Goal: Task Accomplishment & Management: Use online tool/utility

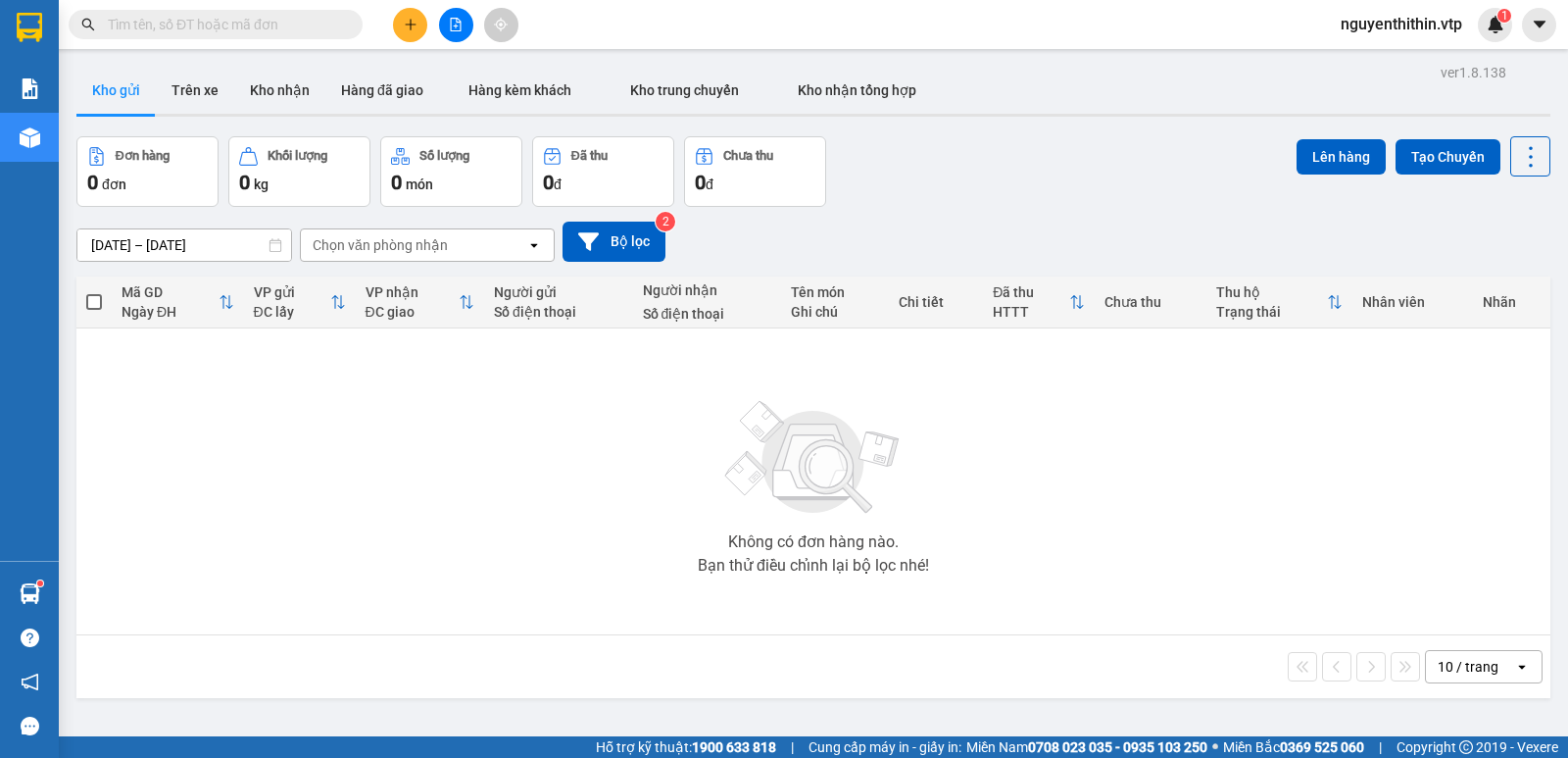
click at [190, 21] on input "text" at bounding box center [223, 25] width 232 height 22
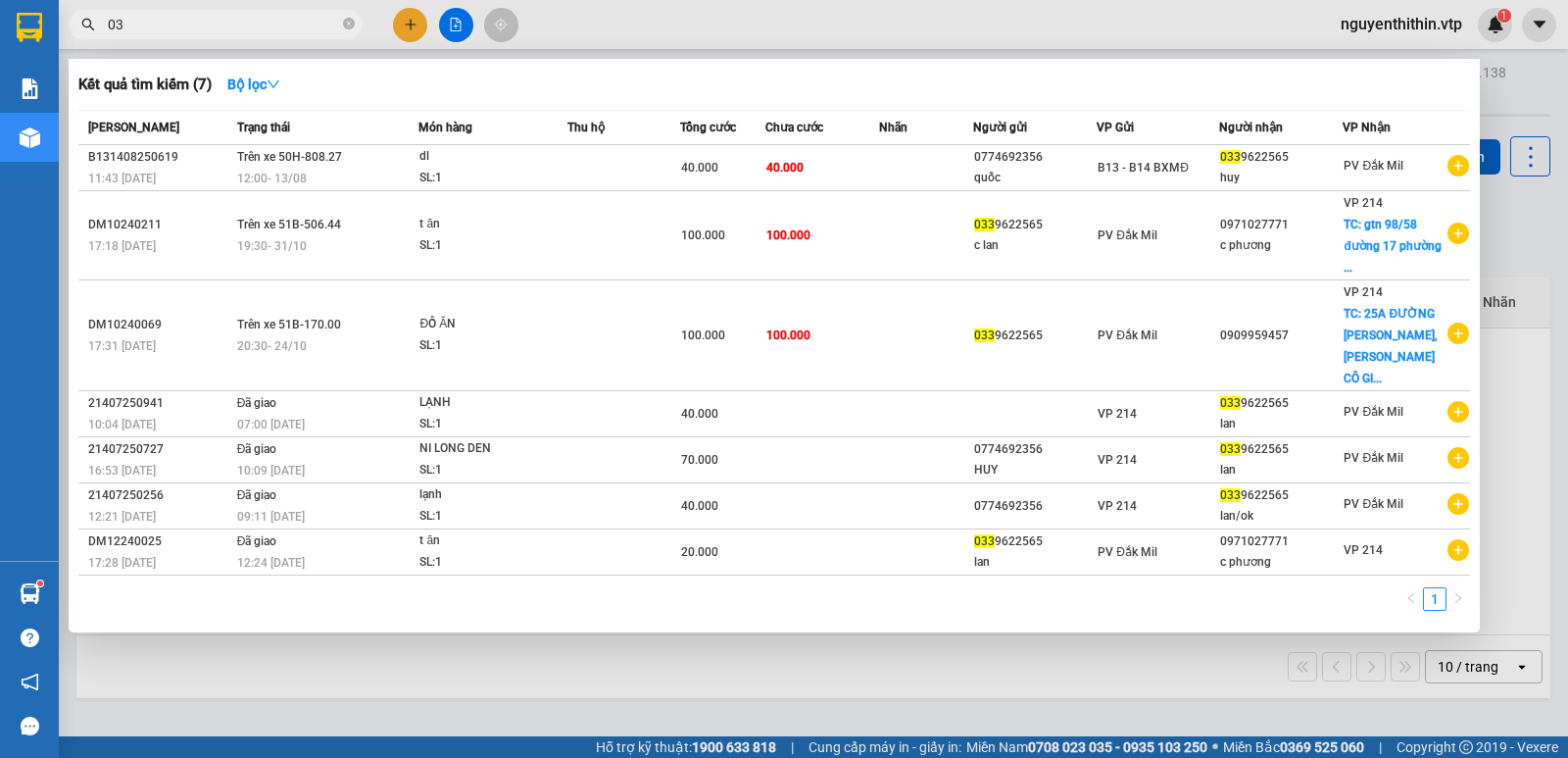
type input "0"
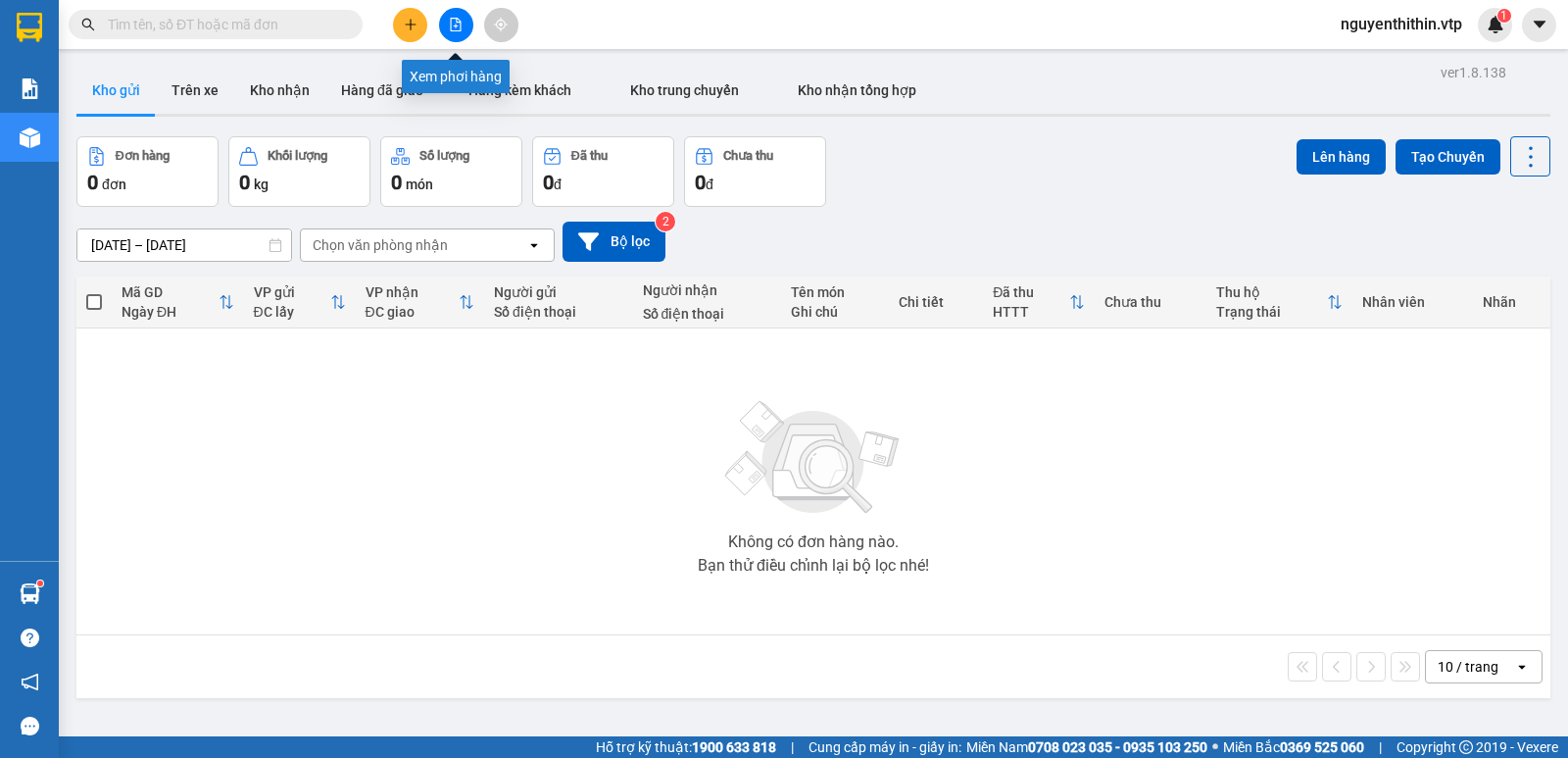
click at [456, 29] on icon "file-add" at bounding box center [455, 25] width 14 height 14
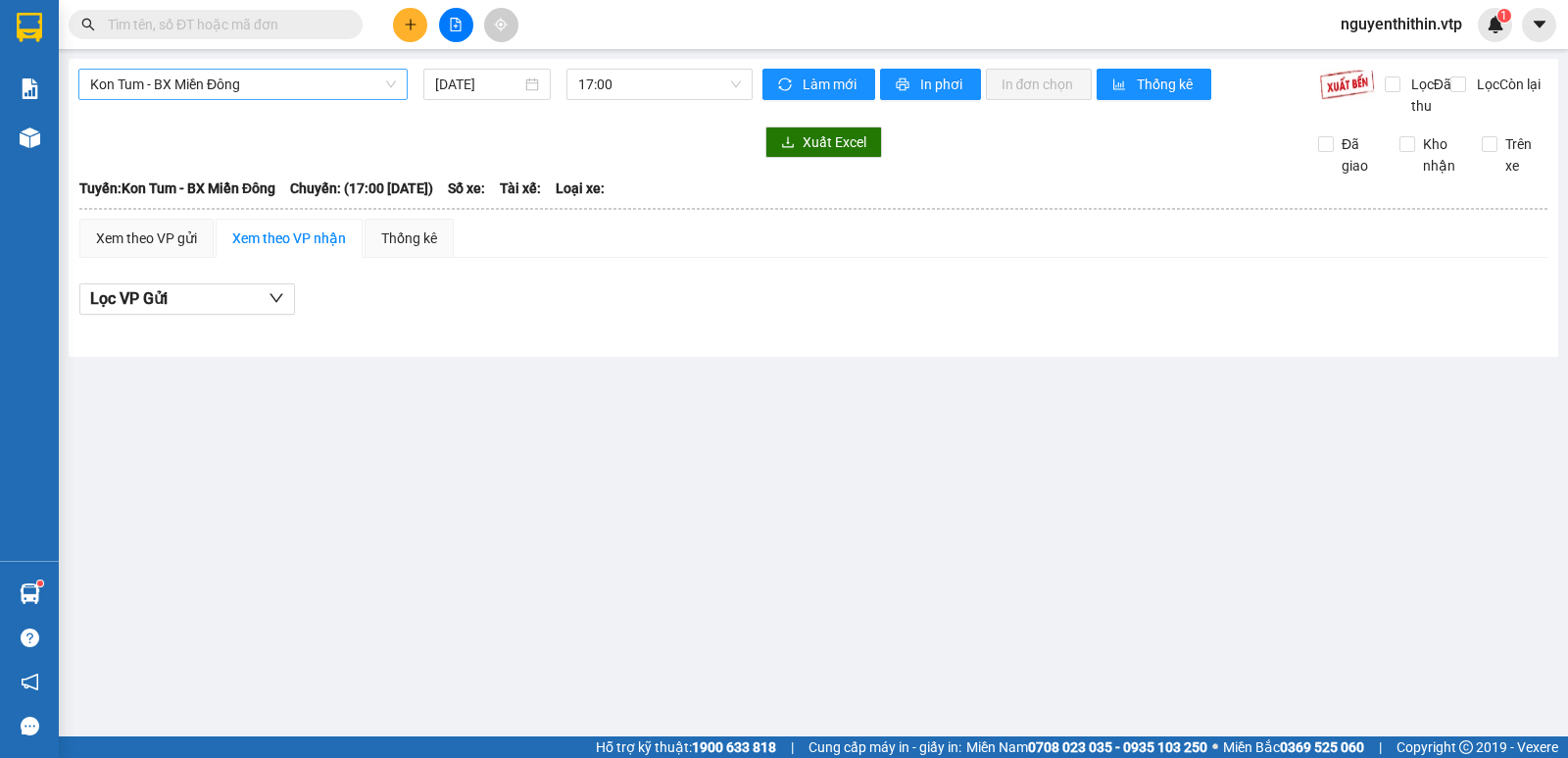
click at [208, 96] on span "Kon Tum - BX Miền Đông" at bounding box center [242, 85] width 306 height 30
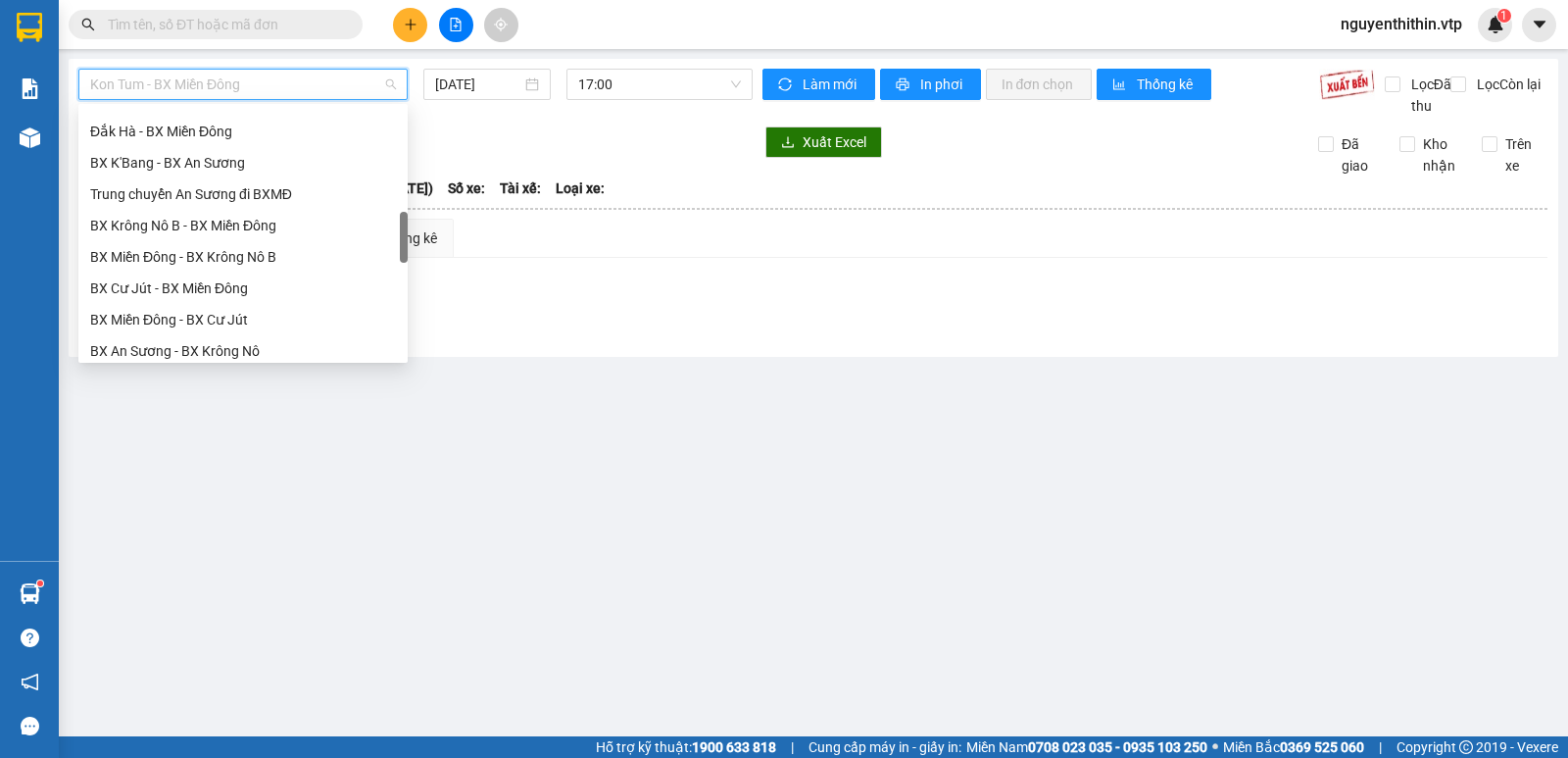
scroll to position [686, 0]
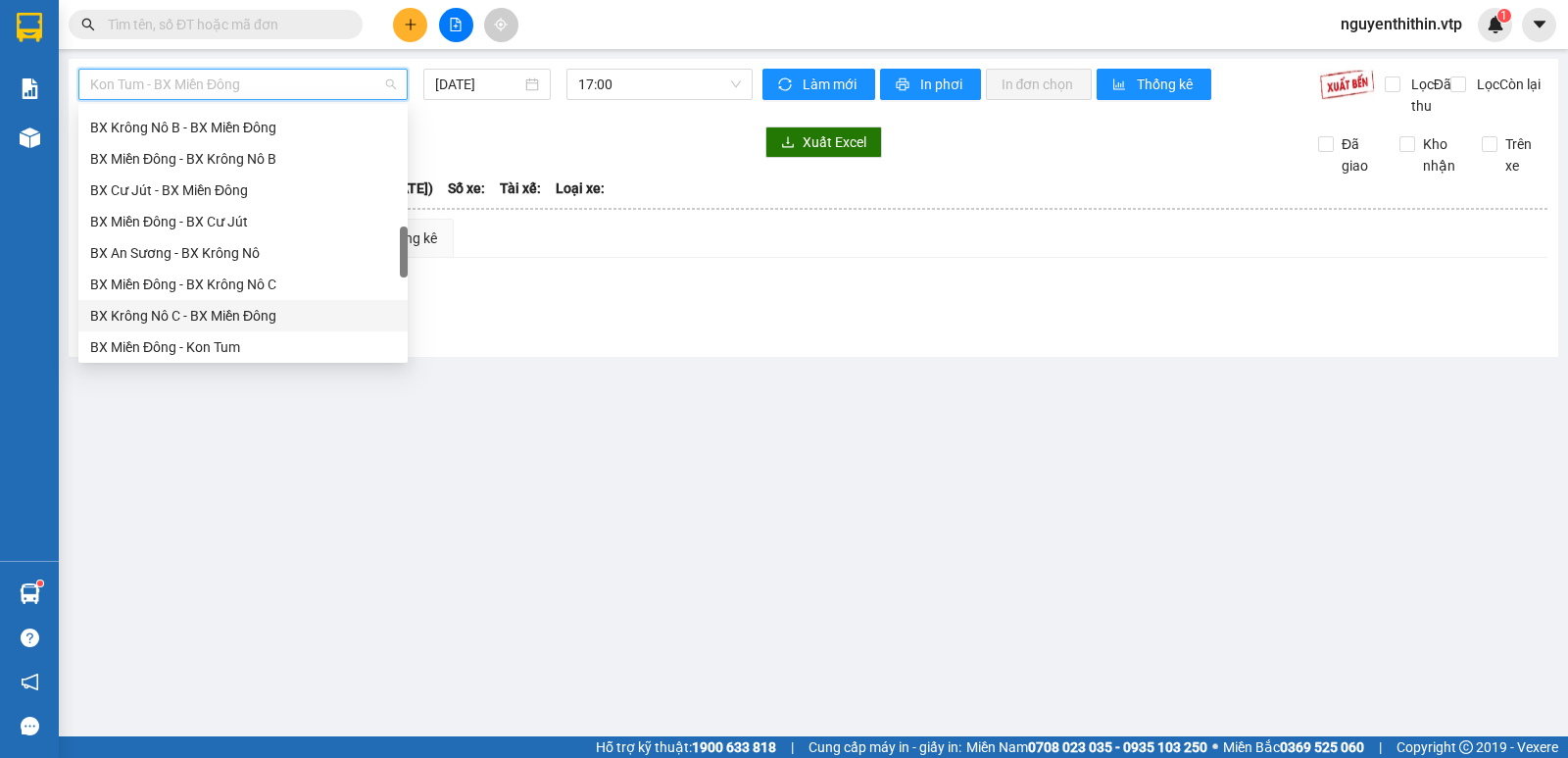
click at [205, 313] on div "BX Krông Nô C - BX Miền Đông" at bounding box center [242, 315] width 306 height 22
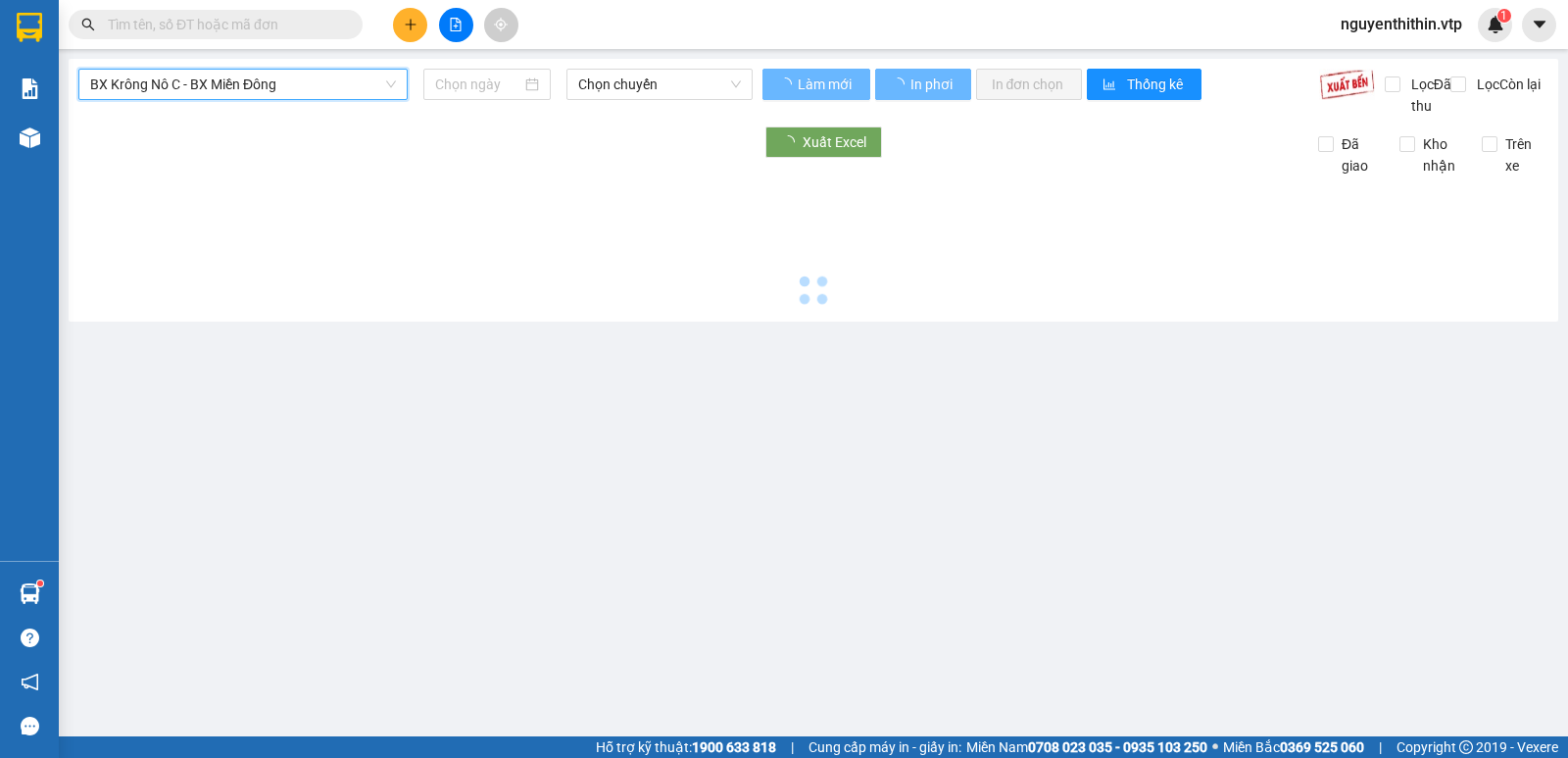
type input "[DATE]"
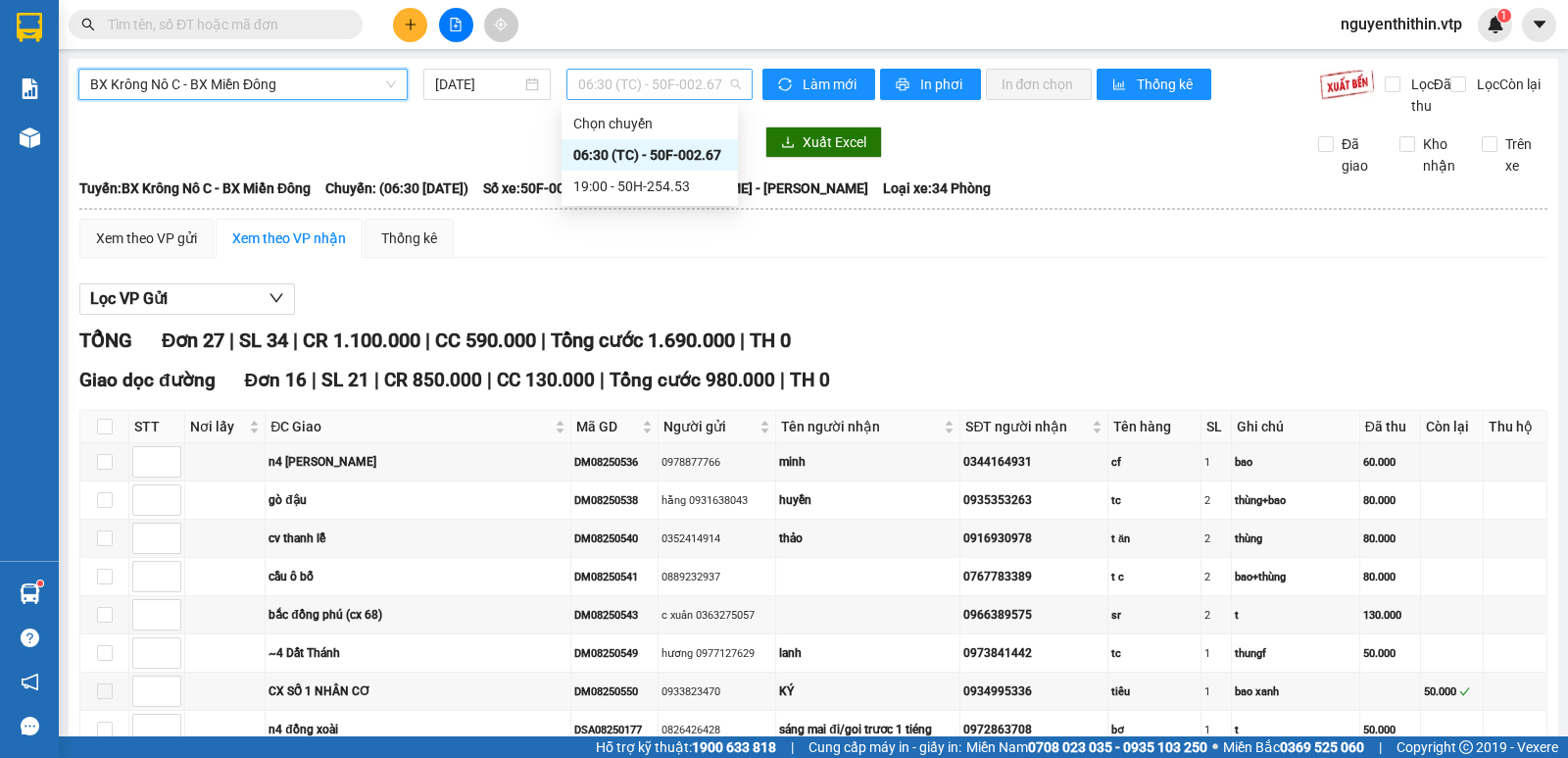
click at [709, 87] on span "06:30 (TC) - 50F-002.67" at bounding box center [659, 85] width 162 height 30
click at [666, 183] on div "19:00 - 50H-254.53" at bounding box center [649, 186] width 153 height 22
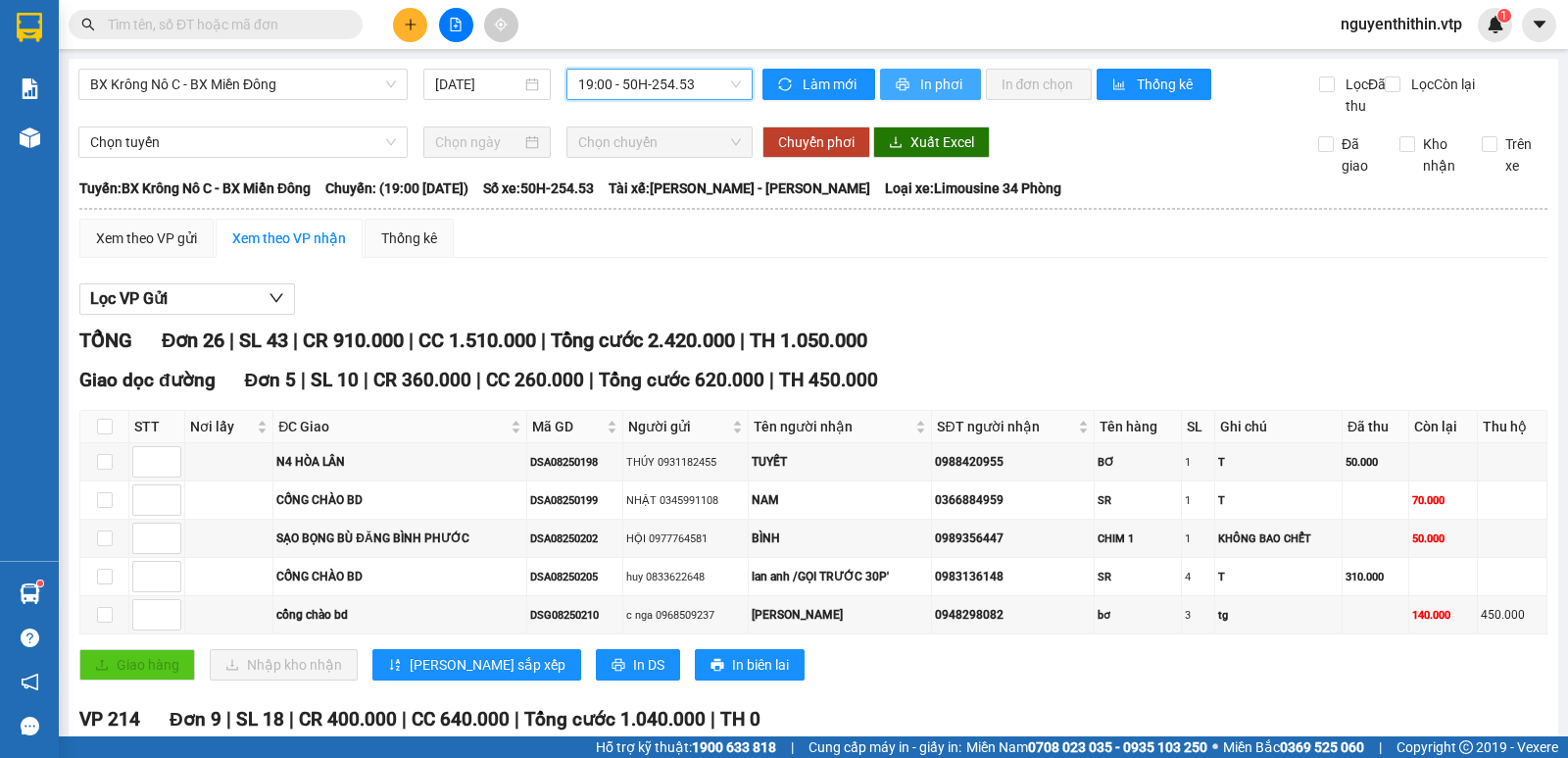
click at [924, 82] on span "In phơi" at bounding box center [943, 85] width 45 height 22
click at [455, 22] on icon "file-add" at bounding box center [455, 25] width 14 height 14
click at [939, 83] on span "In phơi" at bounding box center [943, 85] width 45 height 22
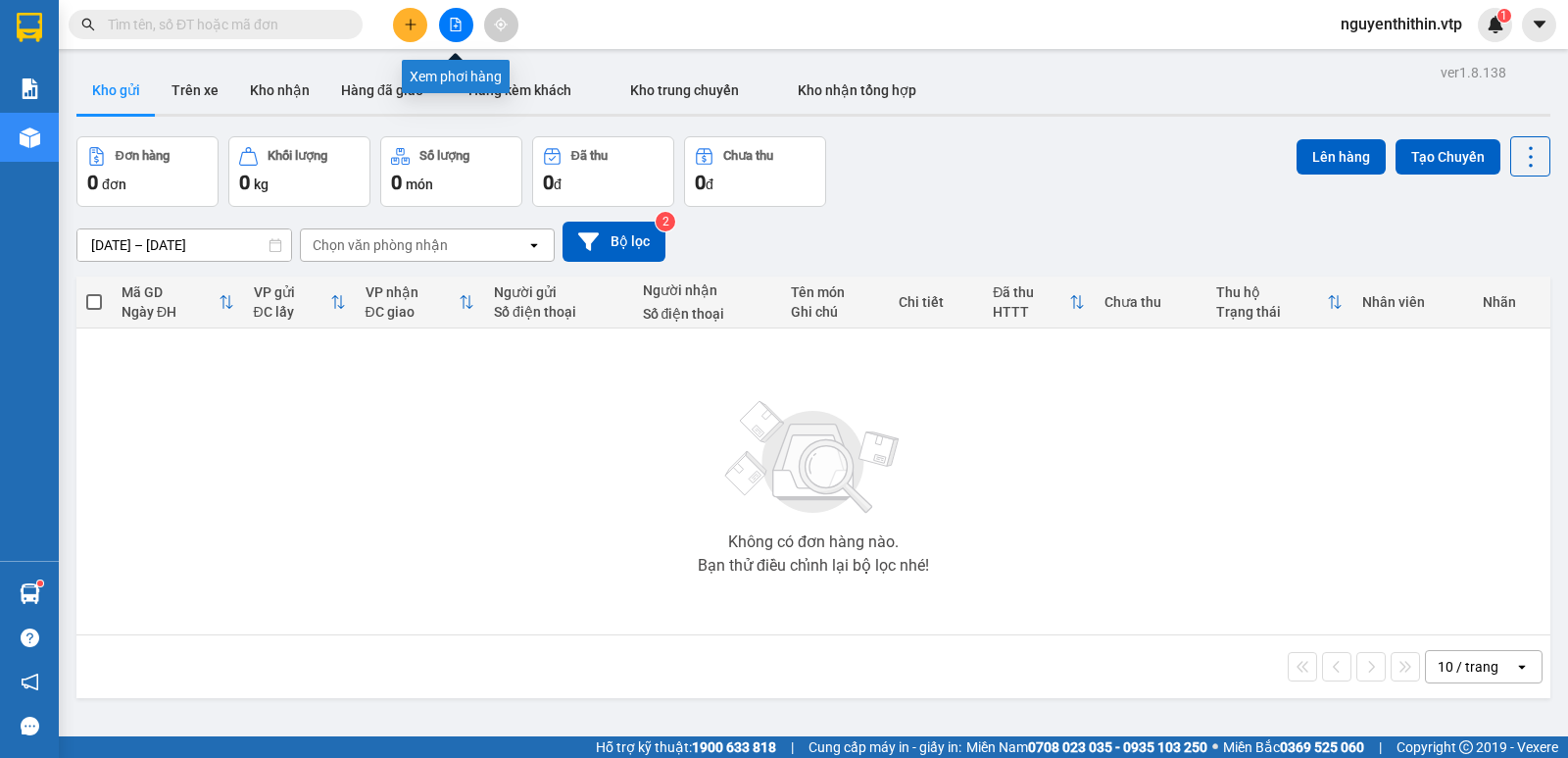
click at [455, 20] on icon "file-add" at bounding box center [455, 25] width 14 height 14
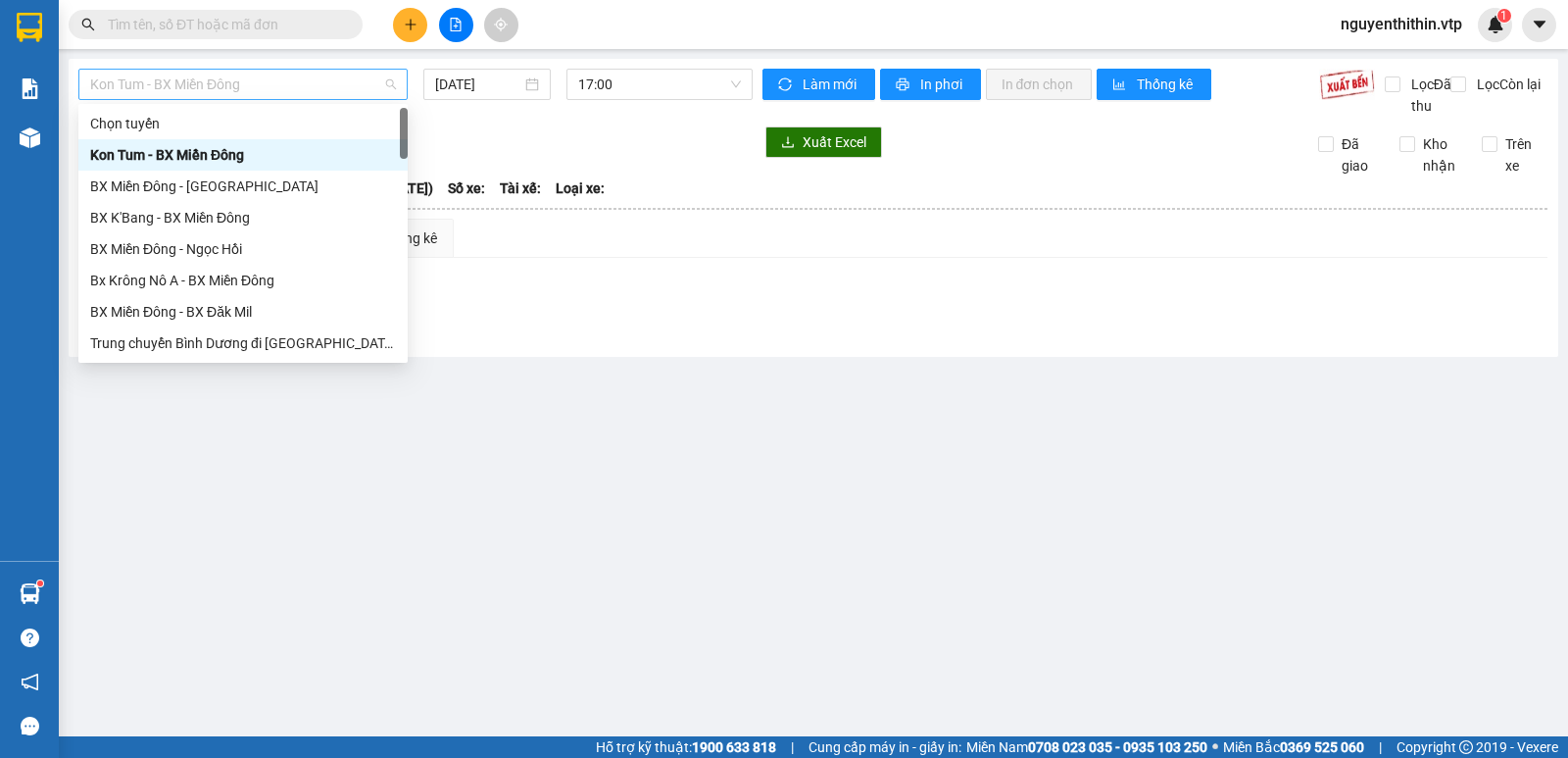
click at [183, 91] on span "Kon Tum - BX Miền Đông" at bounding box center [242, 85] width 306 height 30
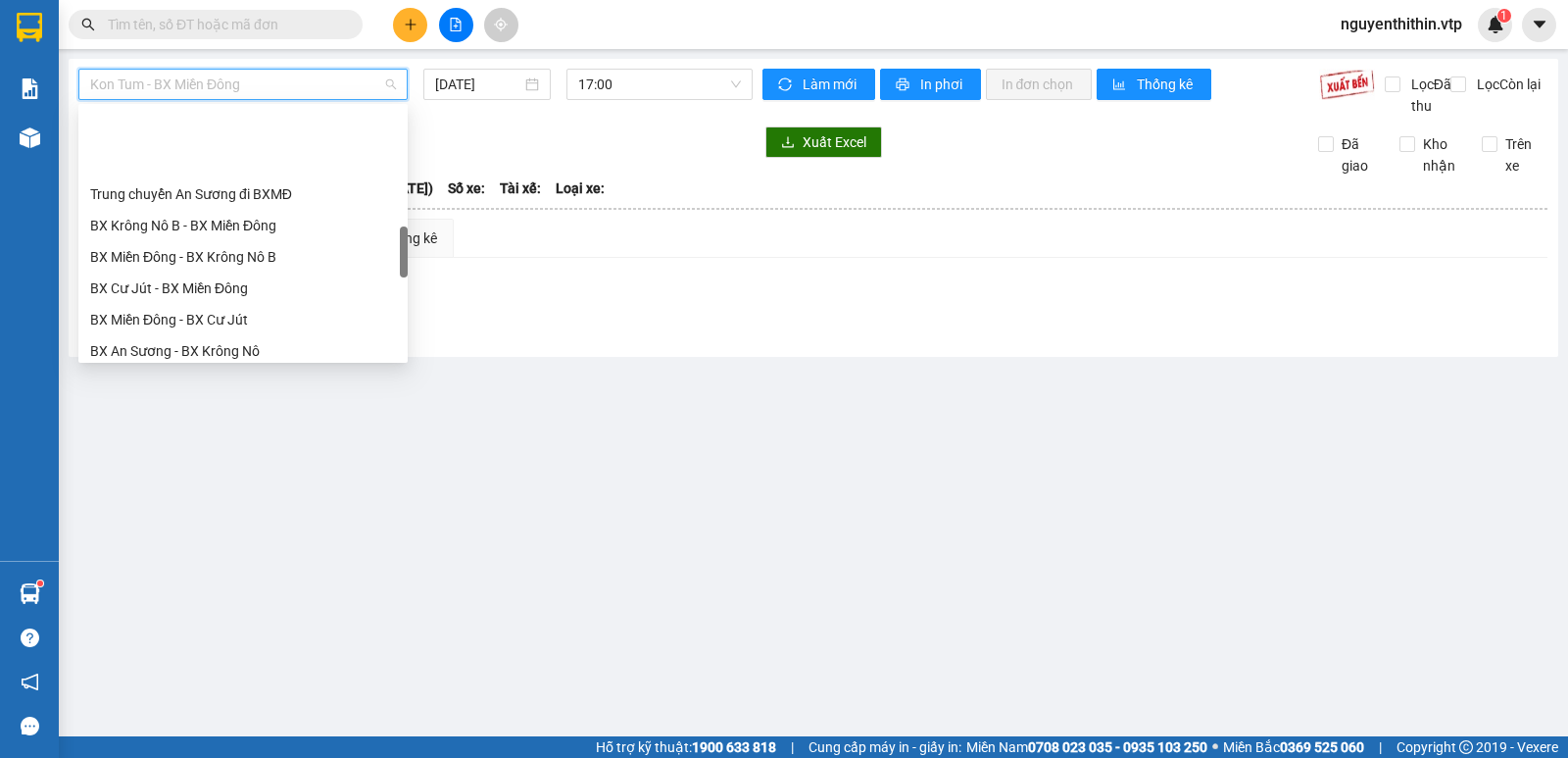
scroll to position [686, 0]
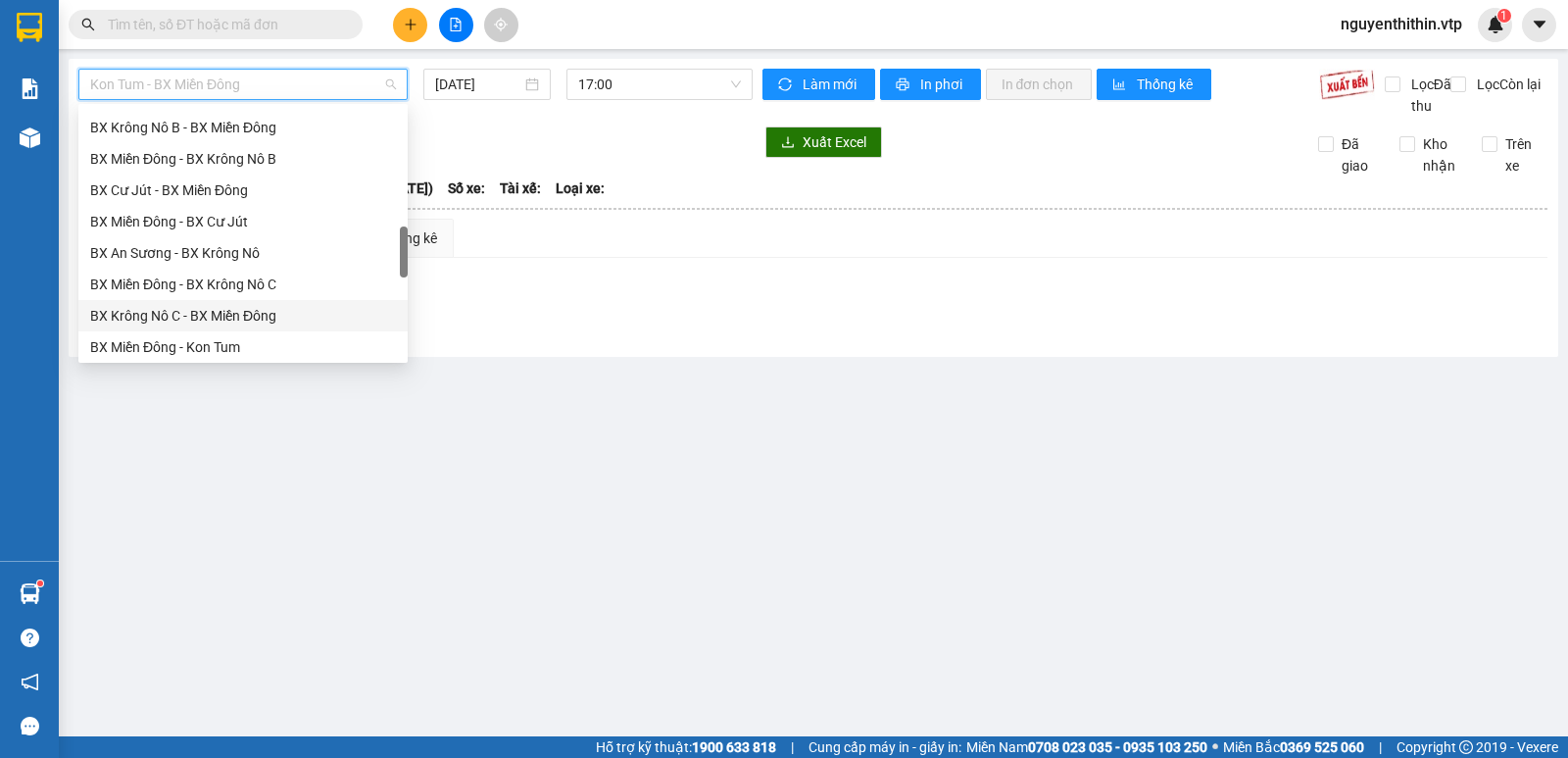
click at [182, 312] on div "BX Krông Nô C - BX Miền Đông" at bounding box center [242, 315] width 306 height 22
type input "[DATE]"
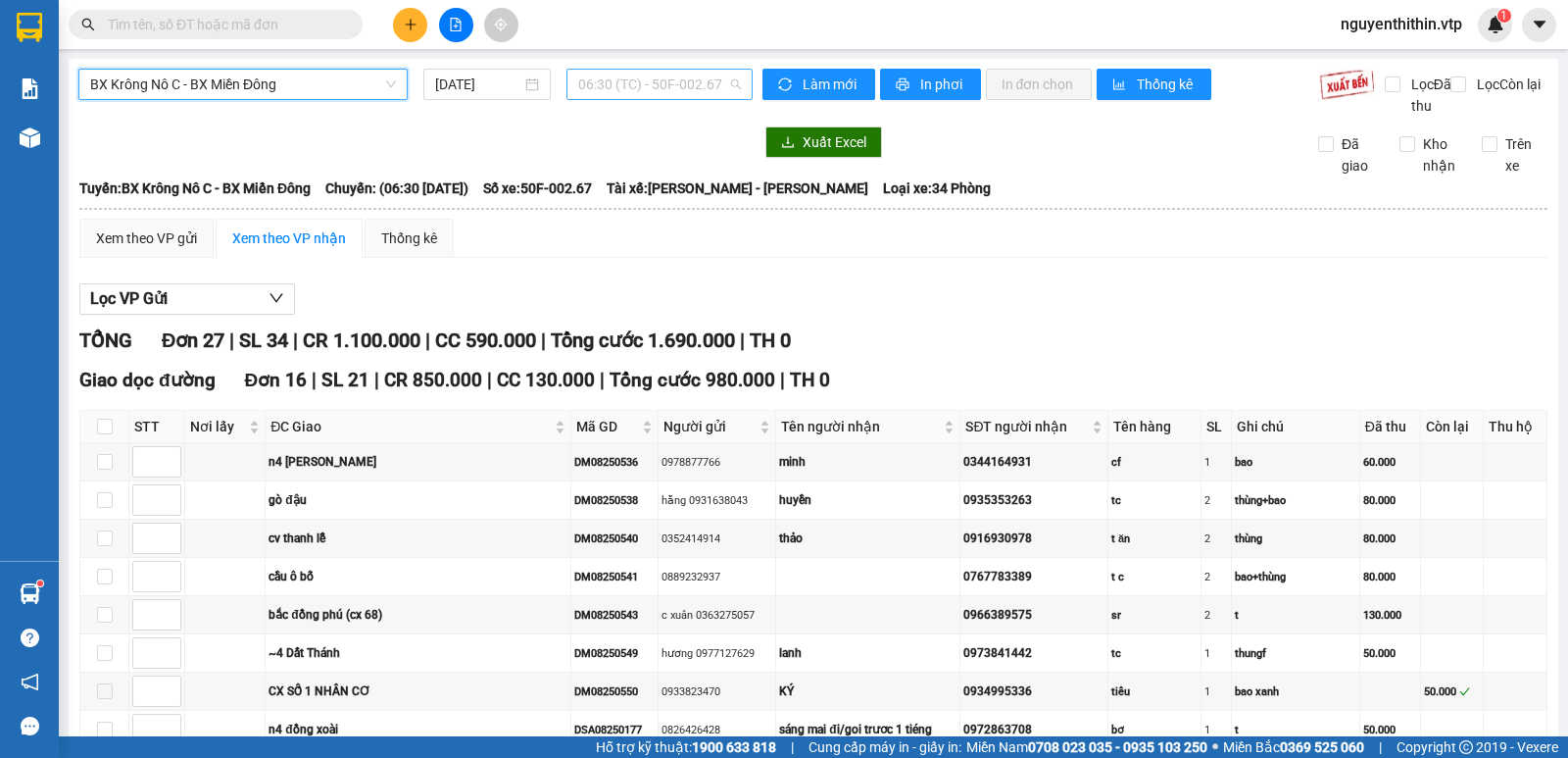
click at [656, 89] on span "06:30 (TC) - 50F-002.67" at bounding box center [659, 85] width 162 height 30
click at [656, 186] on div "19:00 - 50H-254.53" at bounding box center [649, 186] width 153 height 22
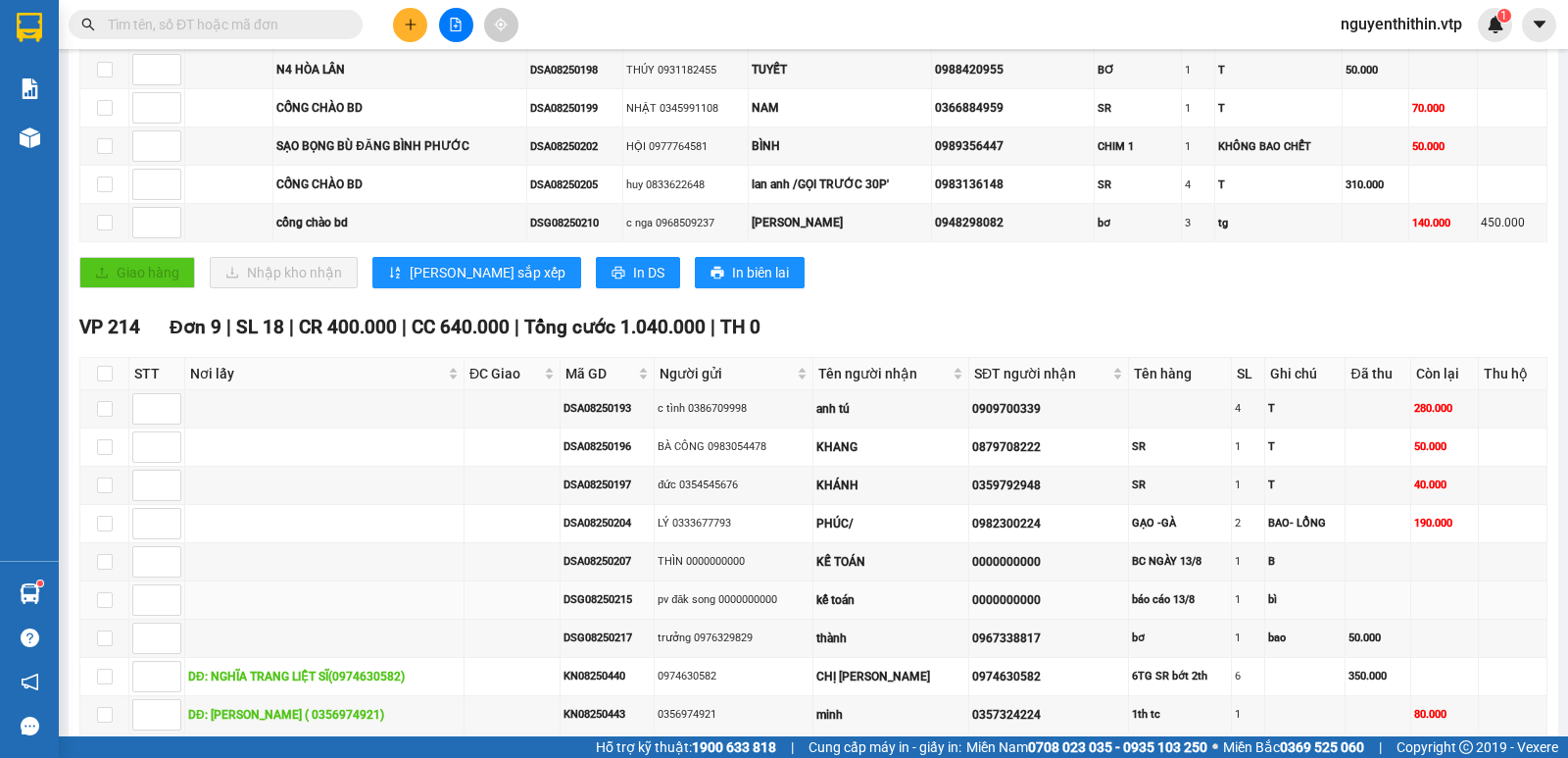
scroll to position [490, 0]
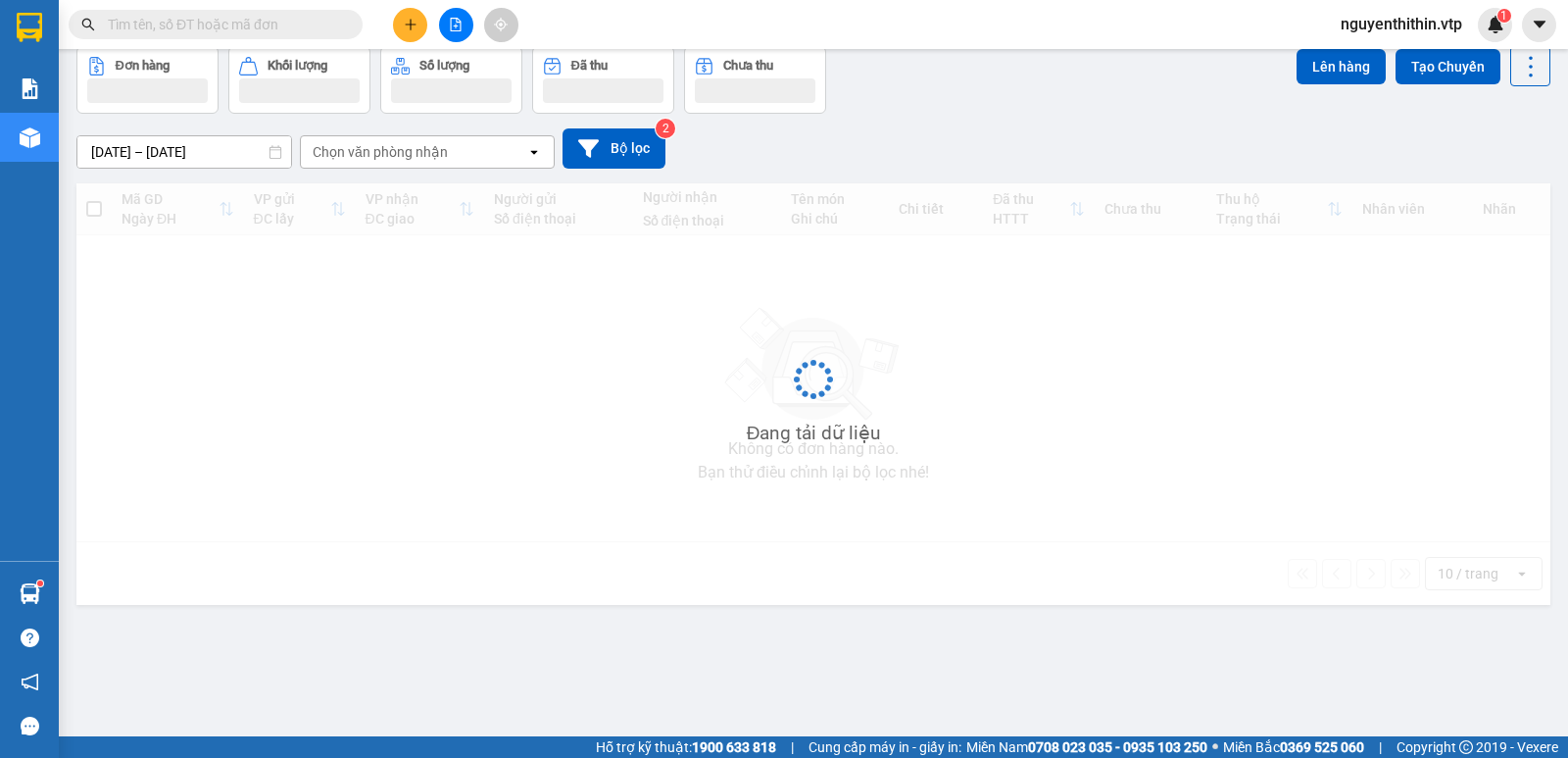
scroll to position [90, 0]
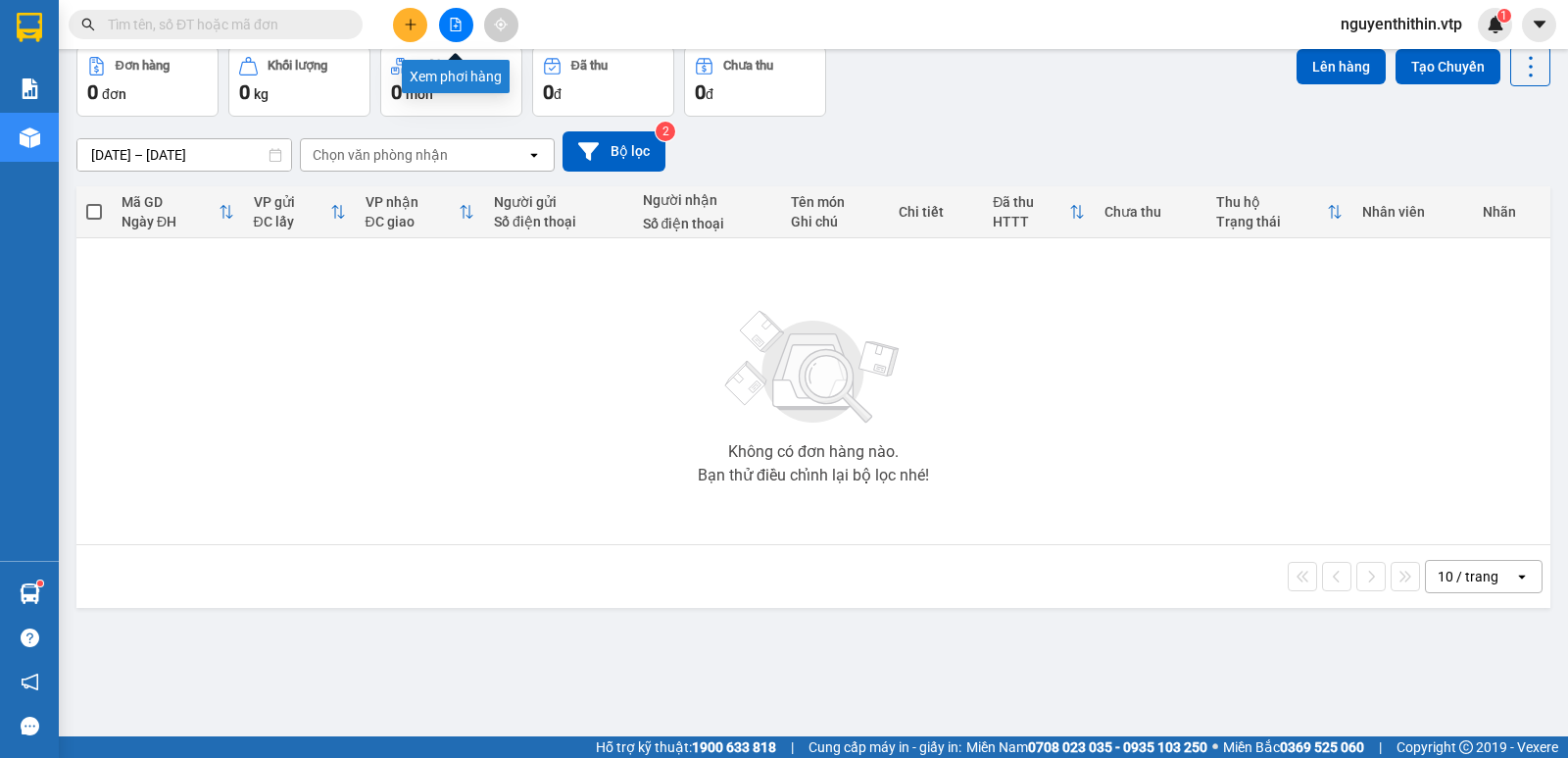
click at [458, 24] on icon "file-add" at bounding box center [455, 25] width 14 height 14
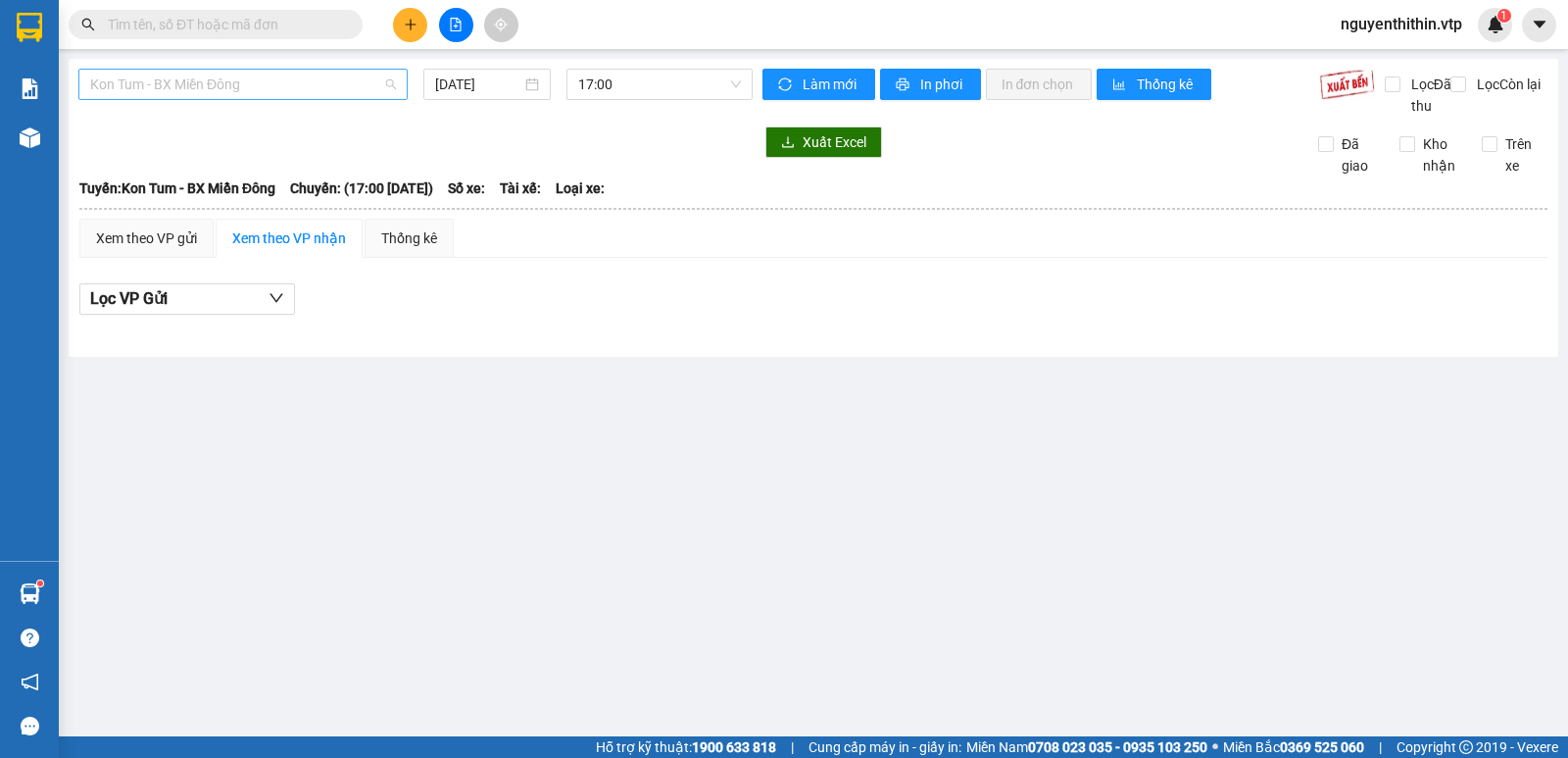
click at [198, 82] on span "Kon Tum - BX Miền Đông" at bounding box center [242, 85] width 306 height 30
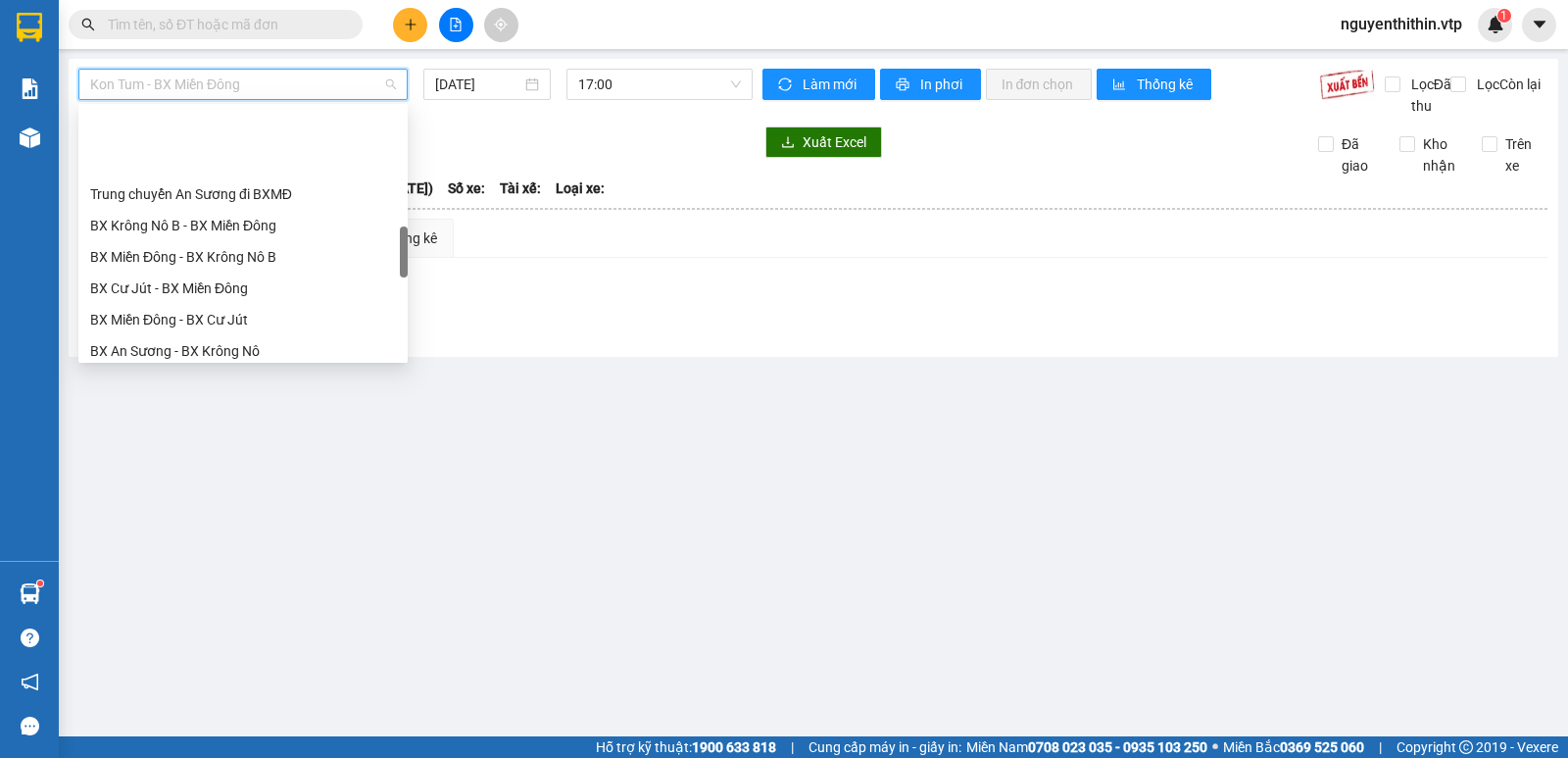
scroll to position [686, 0]
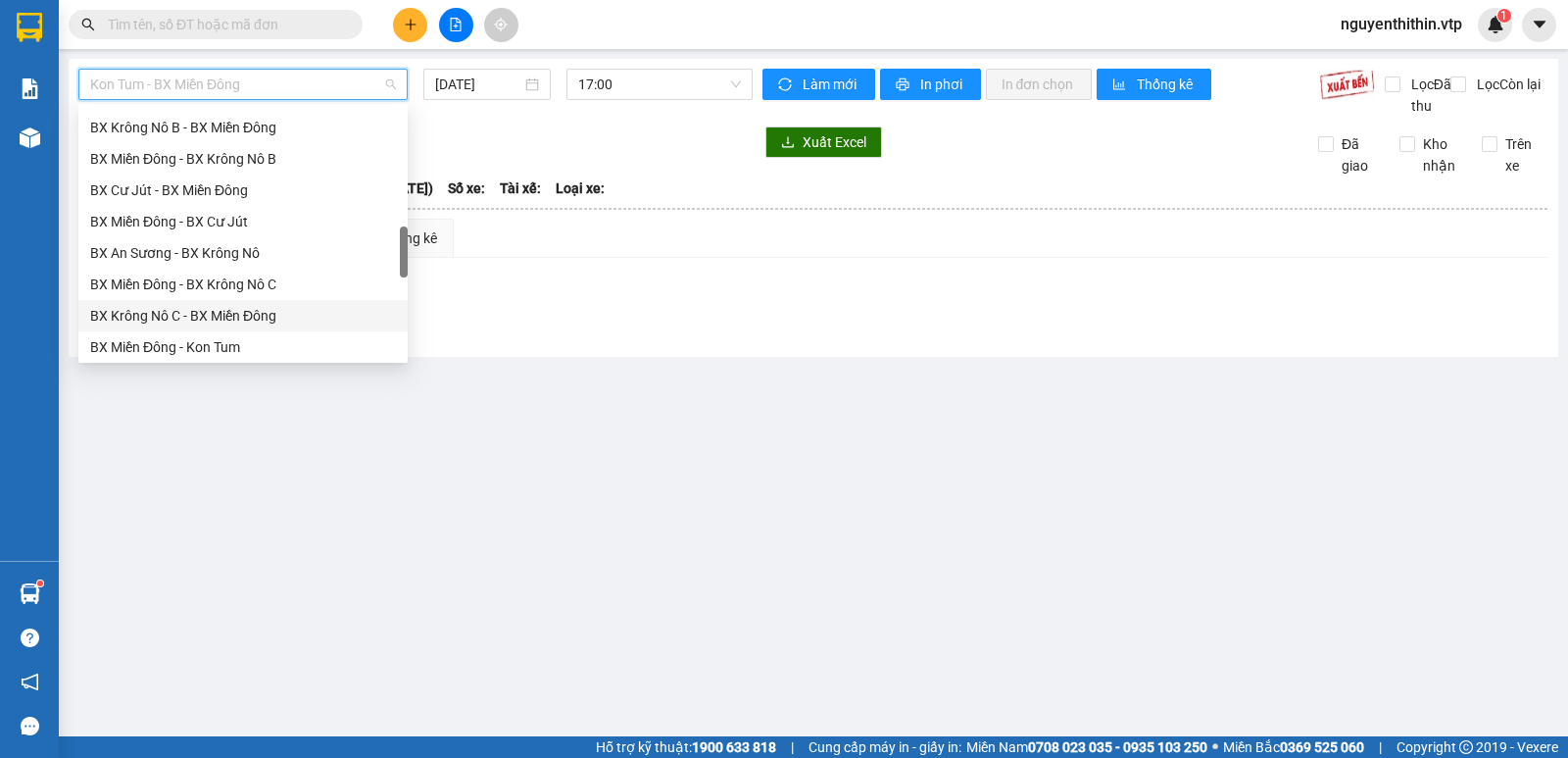
click at [196, 316] on div "BX Krông Nô C - BX Miền Đông" at bounding box center [242, 315] width 306 height 22
type input "[DATE]"
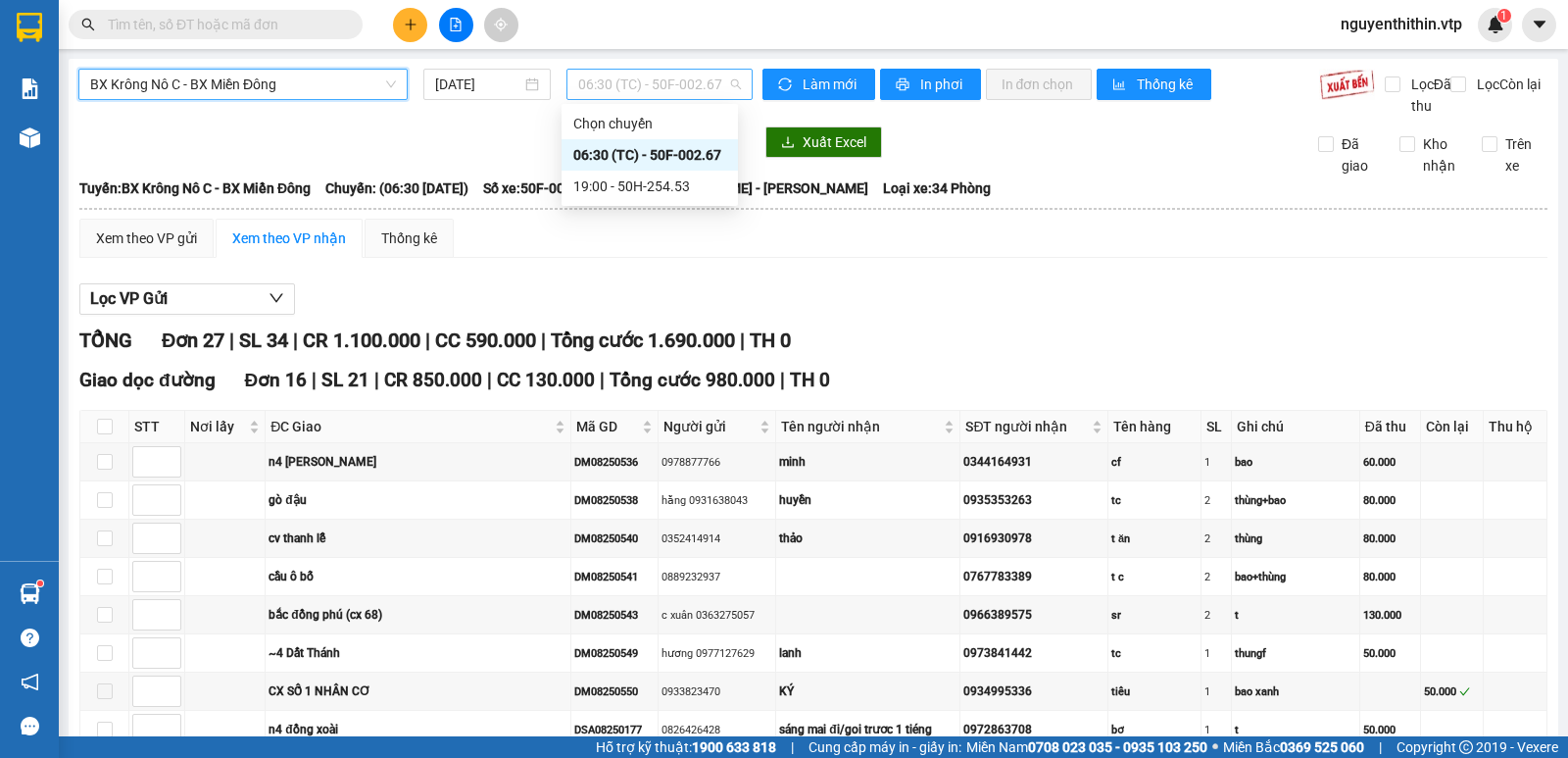
click at [663, 88] on span "06:30 (TC) - 50F-002.67" at bounding box center [659, 85] width 162 height 30
click at [649, 186] on div "19:00 - 50H-254.53" at bounding box center [649, 186] width 153 height 22
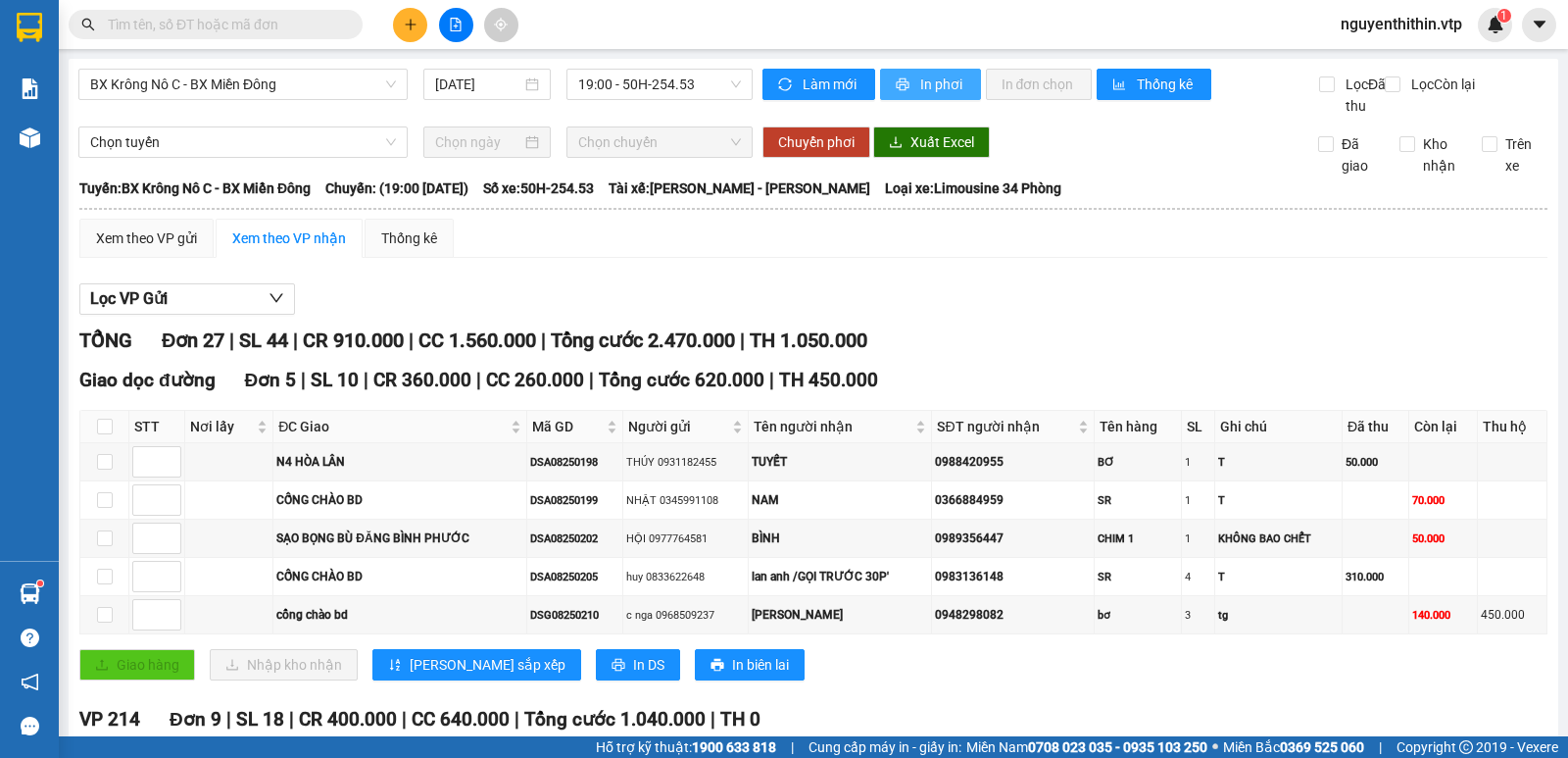
click at [925, 89] on span "In phơi" at bounding box center [943, 85] width 45 height 22
